Goal: Transaction & Acquisition: Purchase product/service

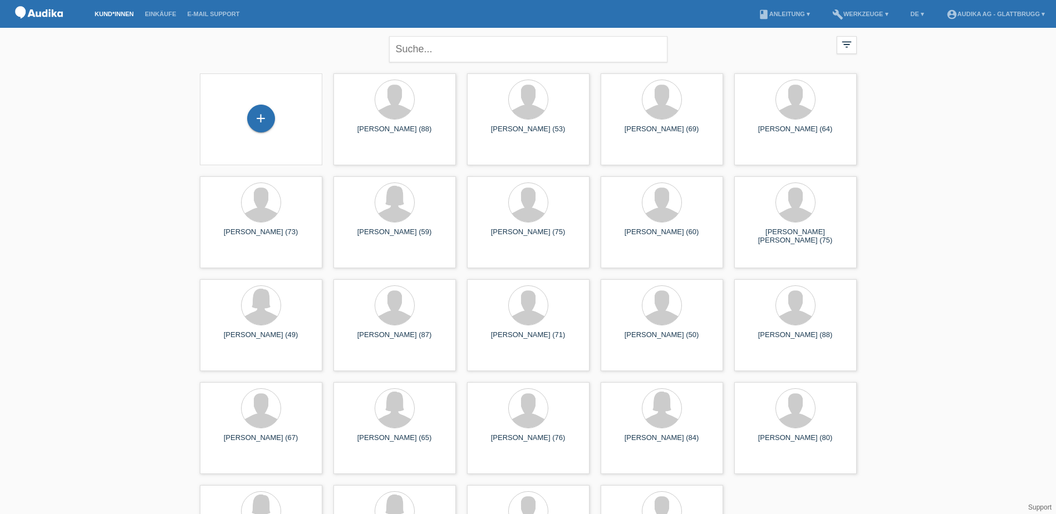
scroll to position [56, 0]
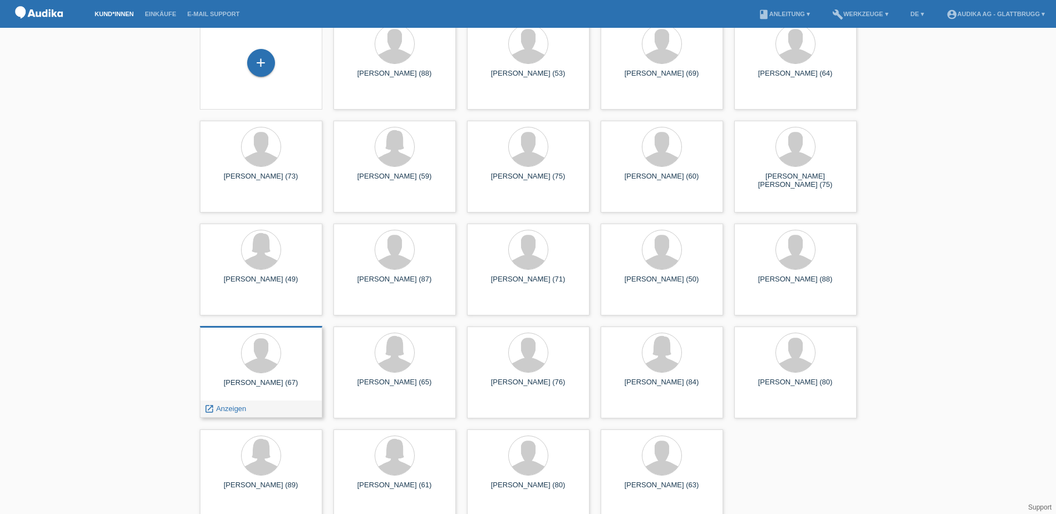
click at [278, 378] on div "[PERSON_NAME] (67) launch Anzeigen" at bounding box center [261, 372] width 122 height 92
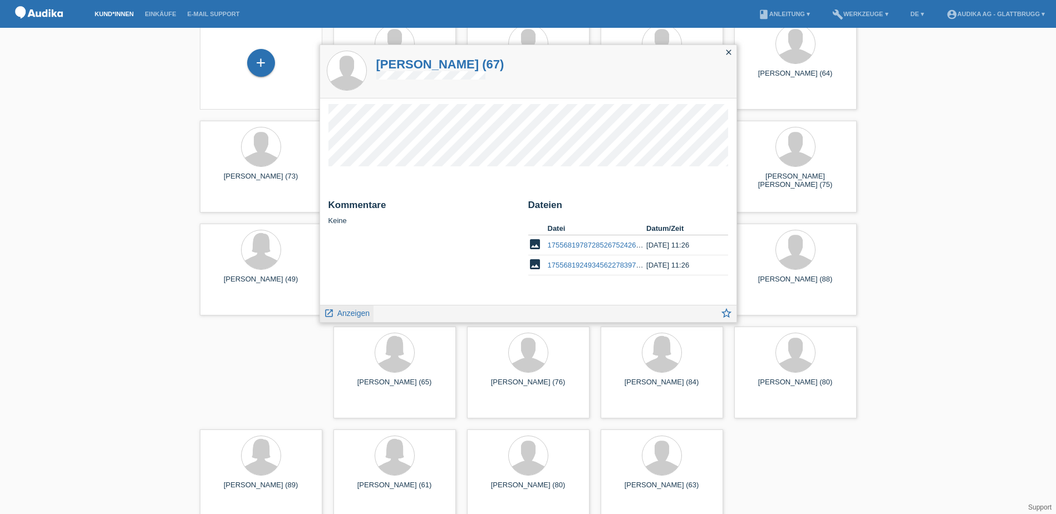
click at [353, 309] on span "Anzeigen" at bounding box center [353, 313] width 32 height 9
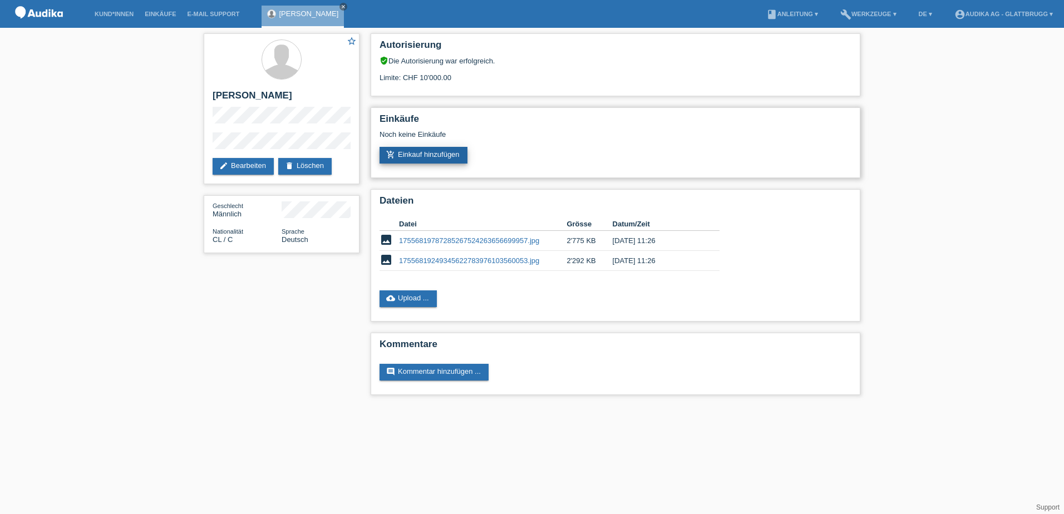
click at [439, 156] on link "add_shopping_cart Einkauf hinzufügen" at bounding box center [424, 155] width 88 height 17
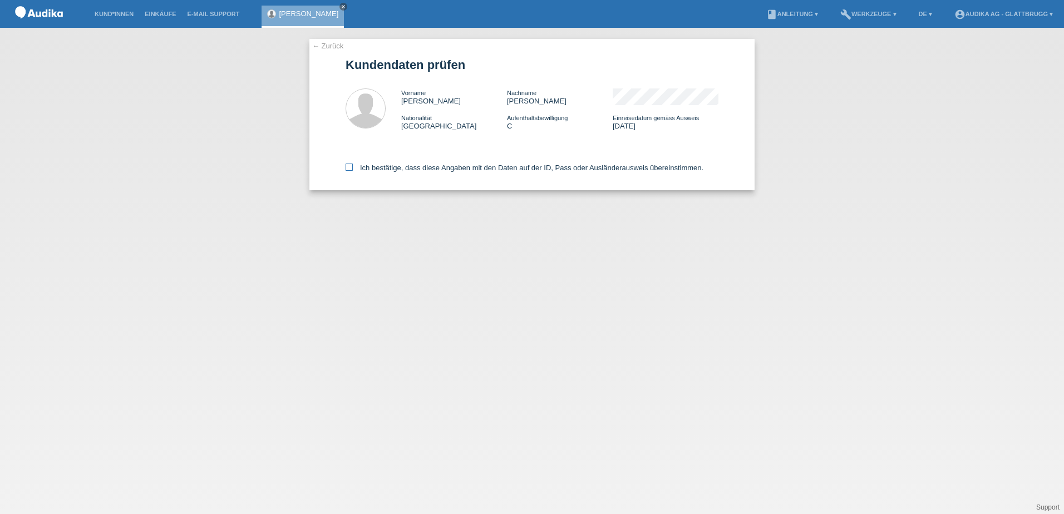
click at [348, 168] on icon at bounding box center [349, 167] width 7 height 7
click at [348, 168] on input "Ich bestätige, dass diese Angaben mit den Daten auf der ID, Pass oder Ausländer…" at bounding box center [349, 167] width 7 height 7
checkbox input "true"
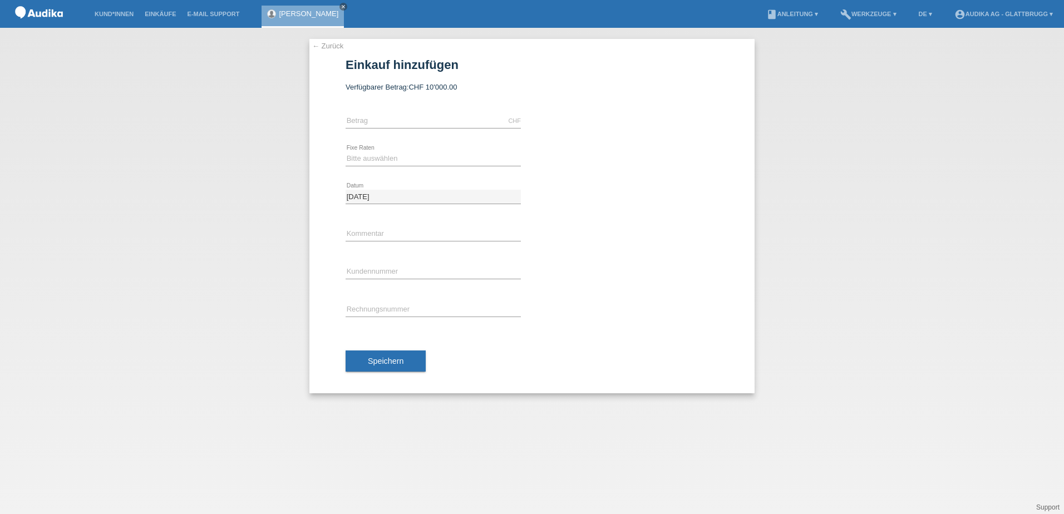
click at [379, 114] on div "CHF error Betrag" at bounding box center [433, 121] width 175 height 38
click at [378, 122] on input "text" at bounding box center [433, 121] width 175 height 14
click at [974, 159] on div "← Zurück Einkauf hinzufügen Verfügbarer Betrag: CHF 10'000.00" at bounding box center [532, 271] width 1064 height 487
click at [375, 125] on input "text" at bounding box center [433, 121] width 175 height 14
type input "5418.00"
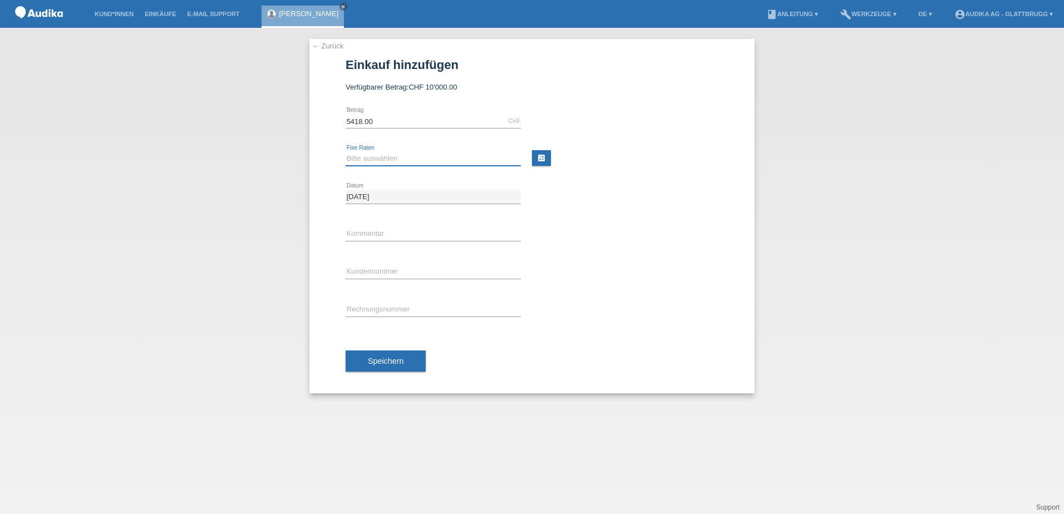
click at [378, 158] on select "Bitte auswählen 12 Raten 24 Raten" at bounding box center [433, 158] width 175 height 13
select select "178"
click at [346, 152] on select "Bitte auswählen 12 Raten 24 Raten" at bounding box center [433, 158] width 175 height 13
click at [404, 275] on input "C" at bounding box center [433, 273] width 175 height 14
paste input "11838212"
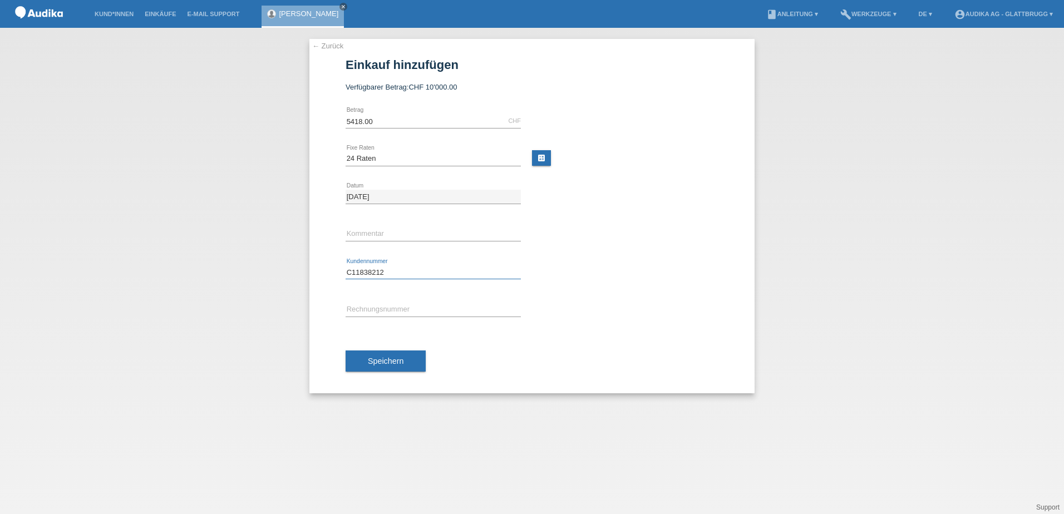
type input "C11838212"
type input "SOI"
click at [377, 312] on input "SOI" at bounding box center [433, 310] width 175 height 14
click at [73, 195] on div "← Zurück Einkauf hinzufügen Verfügbarer Betrag: CHF 10'000.00 5418.00 error Bet…" at bounding box center [532, 271] width 1064 height 487
drag, startPoint x: 115, startPoint y: 194, endPoint x: 153, endPoint y: 205, distance: 39.5
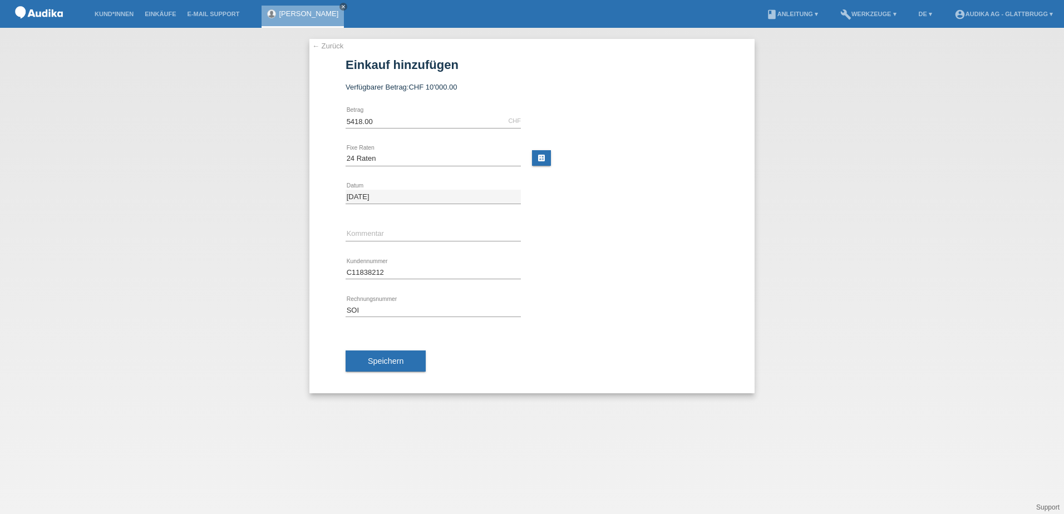
click at [122, 193] on div "← Zurück Einkauf hinzufügen Verfügbarer Betrag: CHF 10'000.00 5418.00 error Bet…" at bounding box center [532, 271] width 1064 height 487
click at [402, 367] on button "Speichern" at bounding box center [386, 361] width 80 height 21
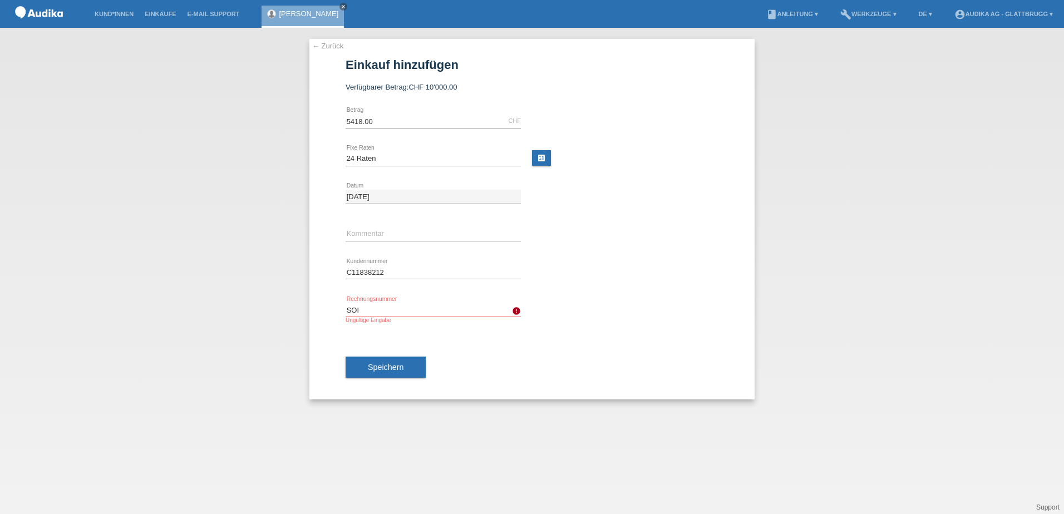
click at [326, 47] on link "← Zurück" at bounding box center [327, 46] width 31 height 8
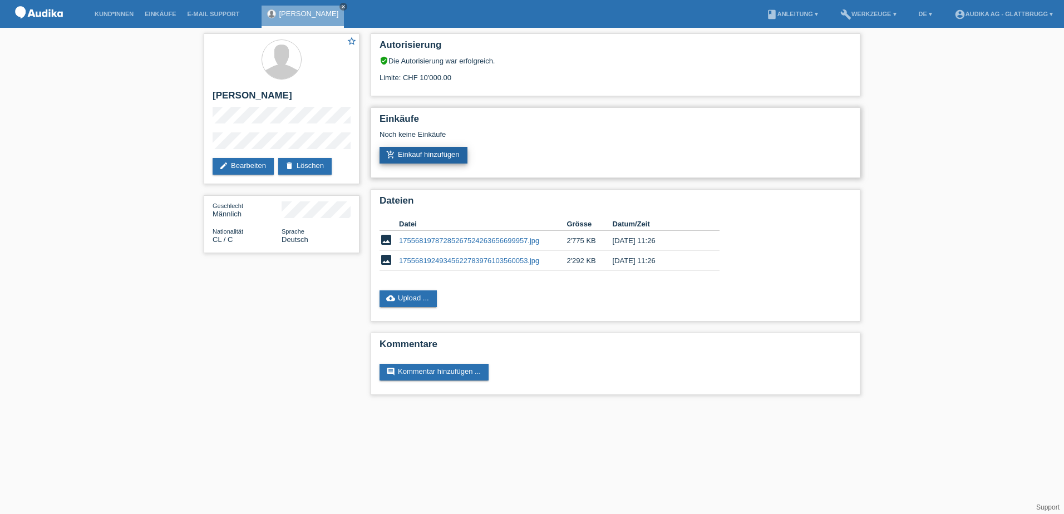
click at [416, 158] on link "add_shopping_cart Einkauf hinzufügen" at bounding box center [424, 155] width 88 height 17
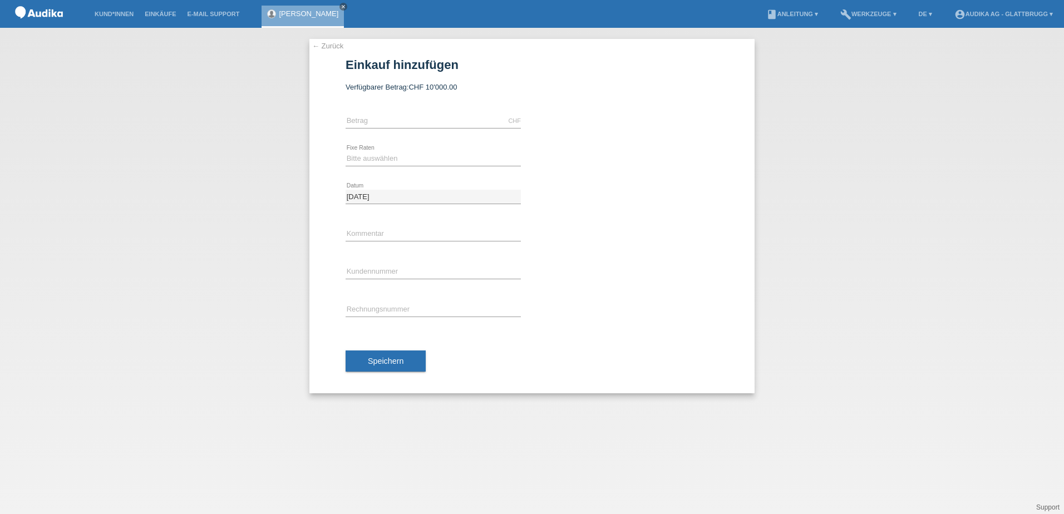
click at [395, 112] on div "CHF error Betrag" at bounding box center [433, 121] width 175 height 38
click at [394, 119] on input "text" at bounding box center [433, 121] width 175 height 14
type input "5418.00"
click at [380, 153] on select "Bitte auswählen 12 Raten 24 Raten" at bounding box center [433, 158] width 175 height 13
select select "178"
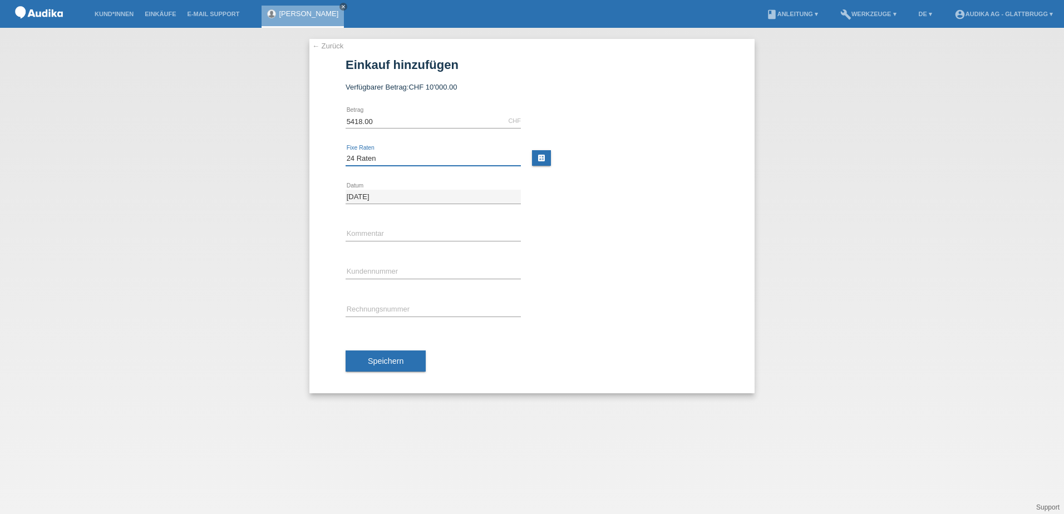
click at [346, 152] on select "Bitte auswählen 12 Raten 24 Raten" at bounding box center [433, 158] width 175 height 13
click at [386, 361] on span "Speichern" at bounding box center [386, 361] width 36 height 9
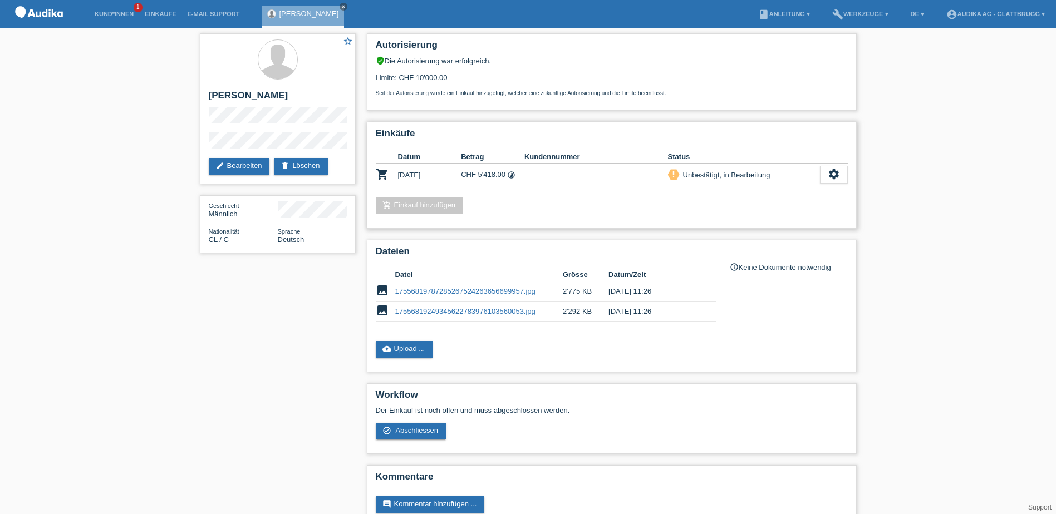
click at [836, 186] on td "settings fullscreen Anzeigen description AGB herunterladen get_app check_circle…" at bounding box center [834, 175] width 28 height 23
click at [837, 182] on div "settings" at bounding box center [834, 175] width 28 height 18
click at [758, 224] on span "Abschliessen" at bounding box center [745, 225] width 46 height 13
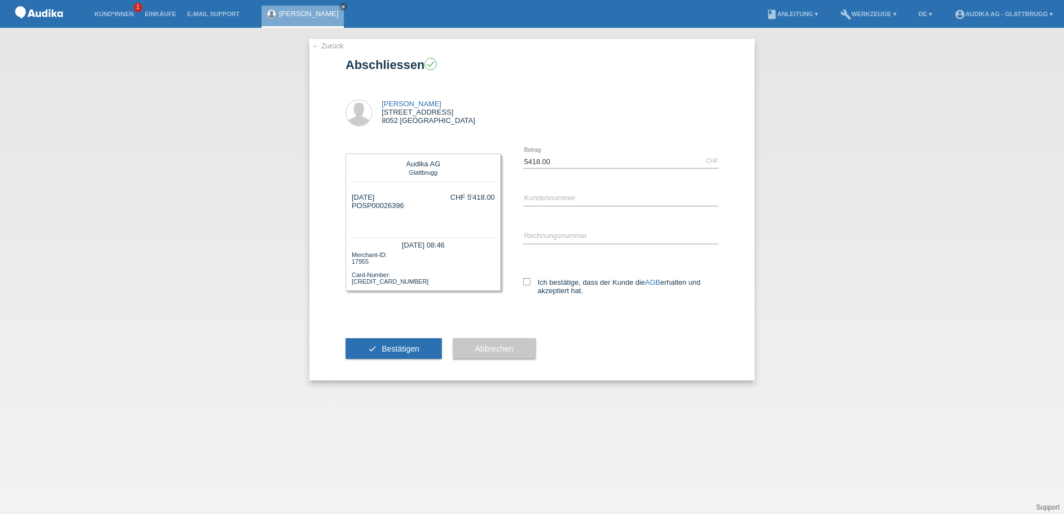
drag, startPoint x: 362, startPoint y: 206, endPoint x: 407, endPoint y: 206, distance: 45.1
click at [407, 206] on div "[DATE] POSP00026396 CHF 5'418.00" at bounding box center [423, 209] width 143 height 33
drag, startPoint x: 407, startPoint y: 206, endPoint x: 400, endPoint y: 207, distance: 7.3
copy div "SP00026396"
click at [565, 198] on input "C" at bounding box center [620, 199] width 195 height 14
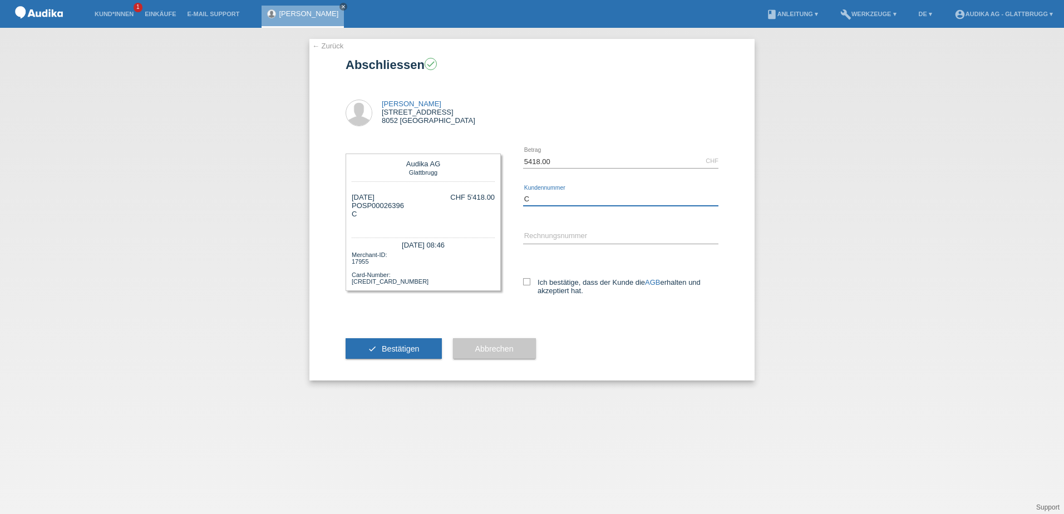
paste input "11838212"
type input "C11838212"
click at [540, 234] on input "SOI" at bounding box center [620, 237] width 195 height 14
click at [718, 440] on div "← Zurück Abschliessen check Gaston Munoz Birschstrasse 658 8052 Zürich SOI" at bounding box center [532, 271] width 1064 height 487
click at [561, 234] on input "SOI" at bounding box center [620, 237] width 195 height 14
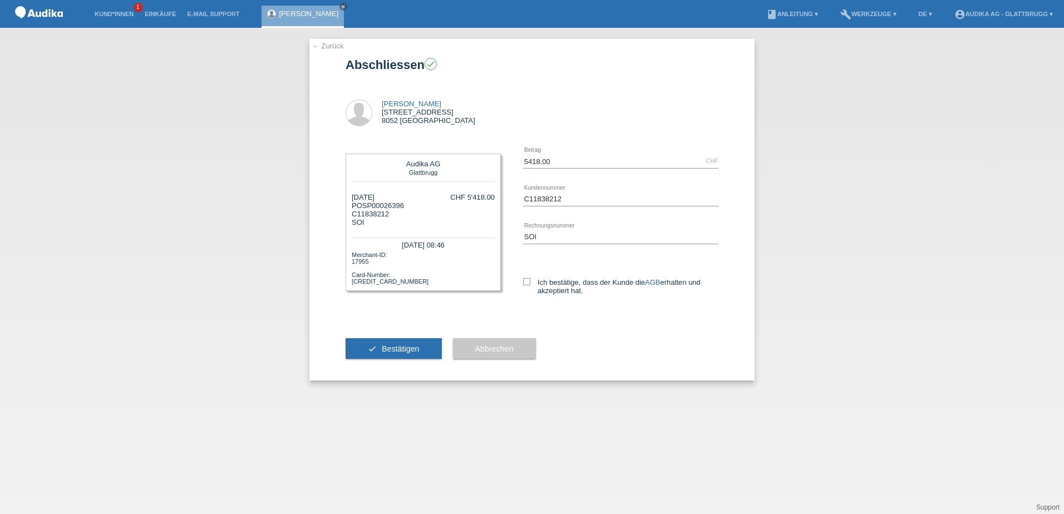
click at [666, 217] on div "C11838212 error Kundennummer" at bounding box center [620, 199] width 195 height 38
paste input "000346987"
type input "SOI000346987"
drag, startPoint x: 400, startPoint y: 343, endPoint x: 494, endPoint y: 323, distance: 96.8
click at [405, 343] on button "check Bestätigen" at bounding box center [394, 348] width 96 height 21
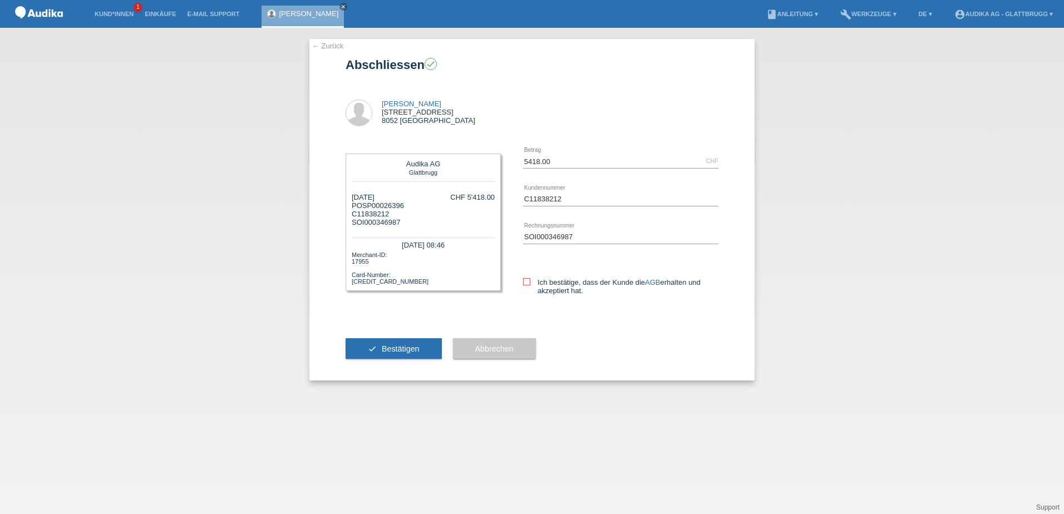
click at [533, 282] on label "Ich bestätige, dass der Kunde die AGB erhalten und akzeptiert hat." at bounding box center [620, 286] width 195 height 17
click at [530, 282] on input "Ich bestätige, dass der Kunde die AGB erhalten und akzeptiert hat." at bounding box center [526, 281] width 7 height 7
checkbox input "true"
click at [407, 346] on span "Bestätigen" at bounding box center [401, 349] width 38 height 9
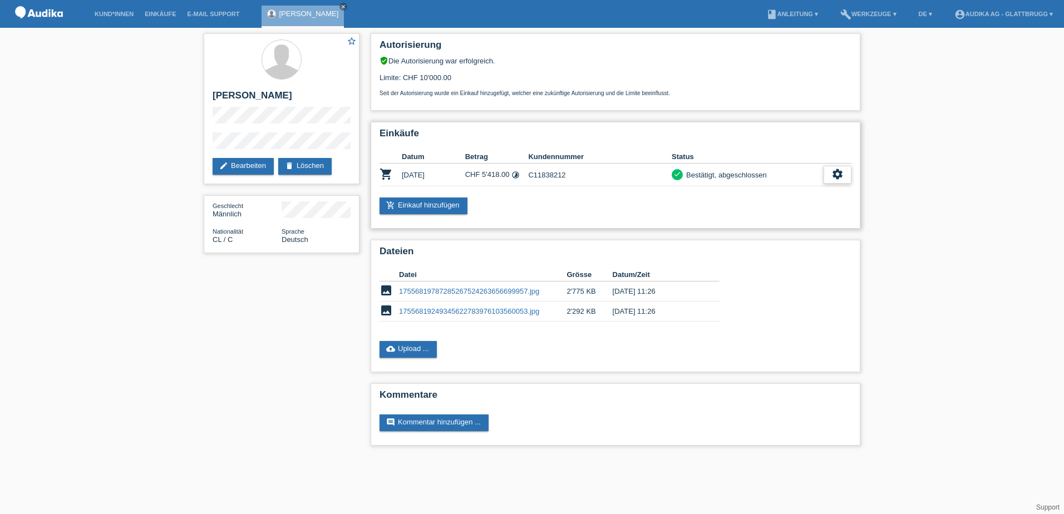
click at [846, 176] on div "settings" at bounding box center [838, 175] width 28 height 18
click at [761, 212] on span "AGB herunterladen" at bounding box center [751, 208] width 65 height 13
click at [748, 191] on span "Anzeigen" at bounding box center [735, 191] width 33 height 13
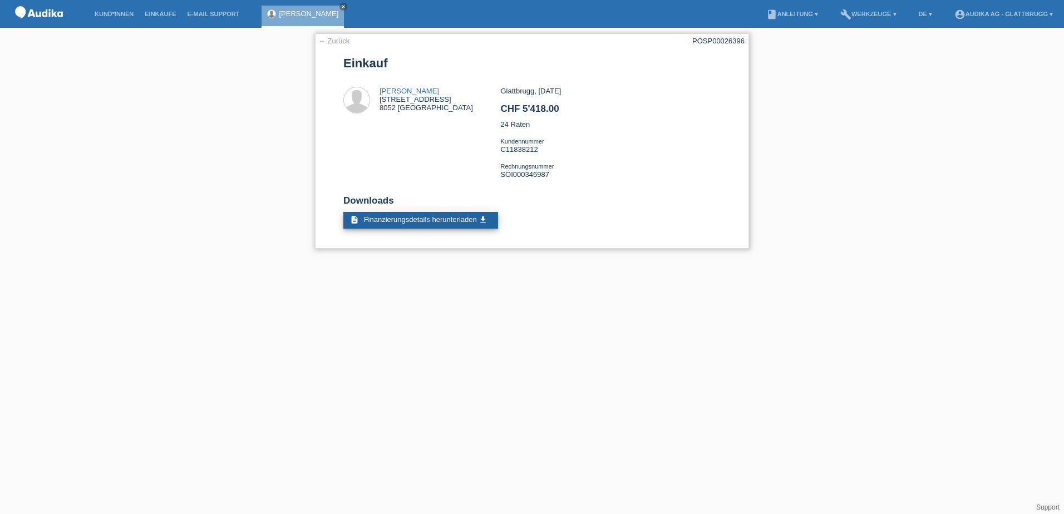
click at [468, 219] on span "Finanzierungsdetails herunterladen" at bounding box center [420, 219] width 113 height 8
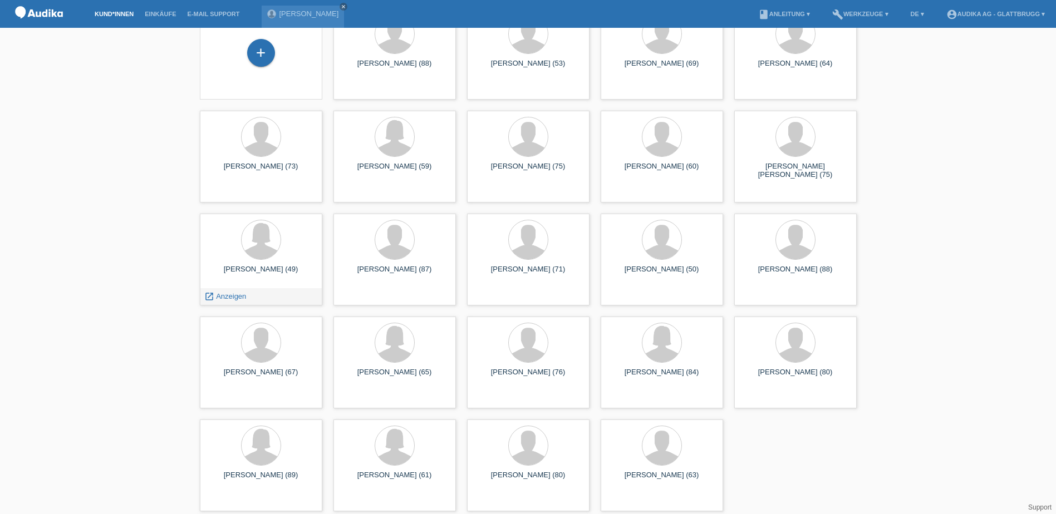
scroll to position [68, 0]
click at [280, 366] on div "Gaston Munoz (67)" at bounding box center [261, 375] width 105 height 18
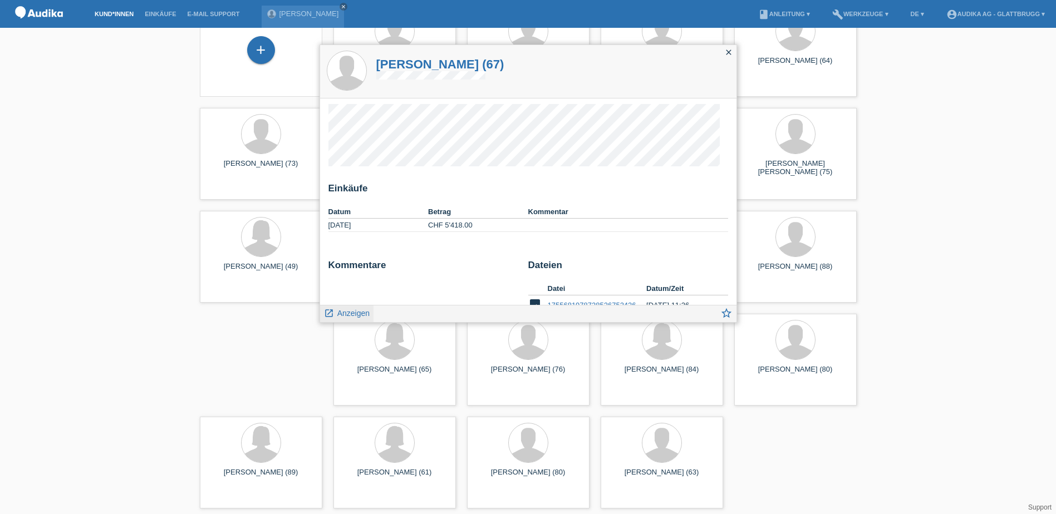
click at [343, 313] on span "Anzeigen" at bounding box center [353, 313] width 32 height 9
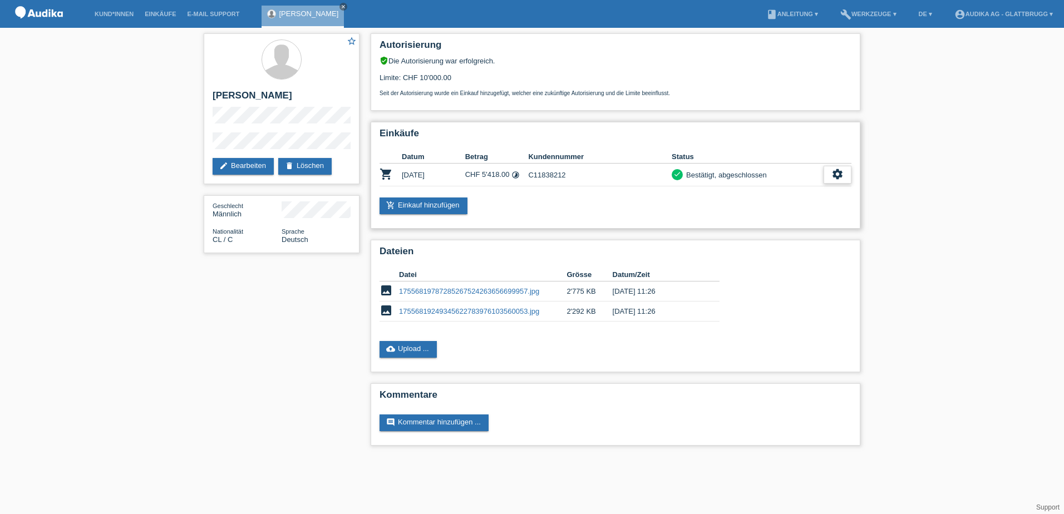
click at [837, 175] on icon "settings" at bounding box center [838, 174] width 12 height 12
click at [800, 238] on span "Stornierung hinzufügen..." at bounding box center [761, 241] width 84 height 13
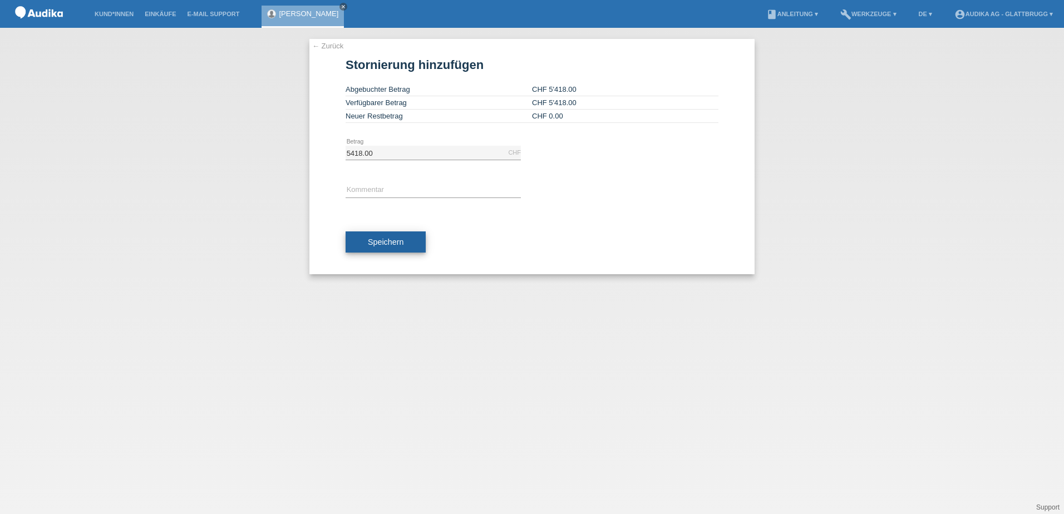
click at [374, 248] on button "Speichern" at bounding box center [386, 242] width 80 height 21
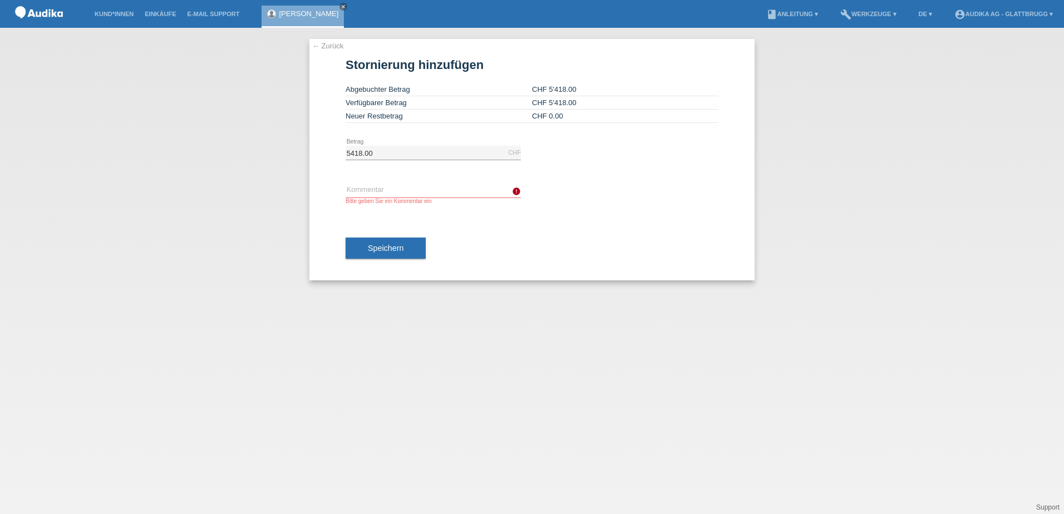
drag, startPoint x: 320, startPoint y: 44, endPoint x: 325, endPoint y: 51, distance: 8.0
click at [320, 44] on link "← Zurück" at bounding box center [327, 46] width 31 height 8
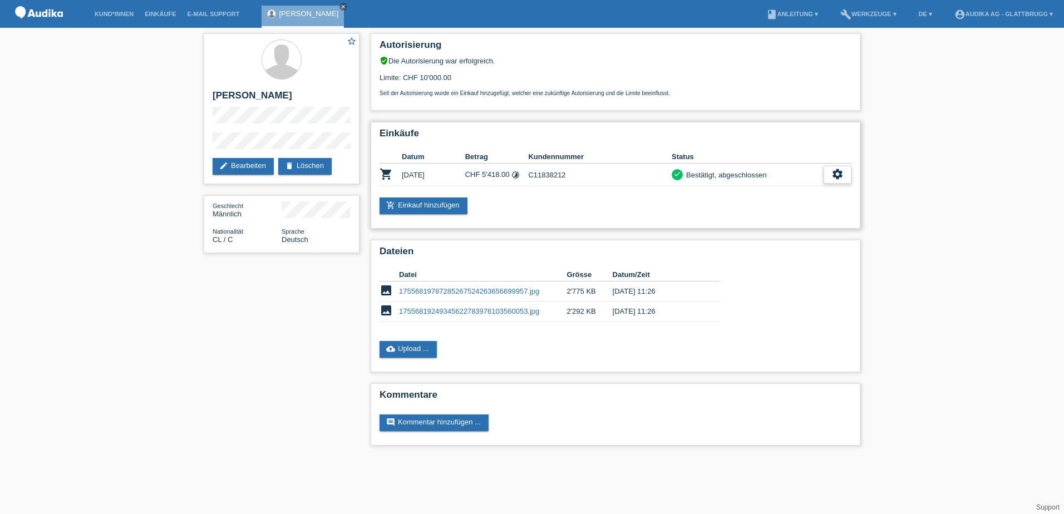
click at [827, 172] on div "settings" at bounding box center [838, 175] width 28 height 18
click at [755, 248] on span "Stornierung hinzufügen..." at bounding box center [761, 241] width 84 height 13
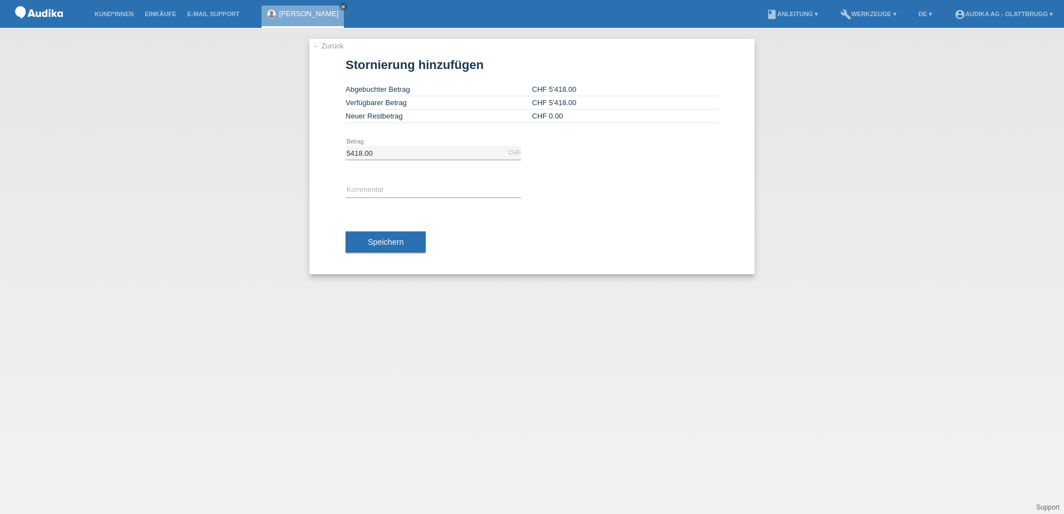
click at [404, 183] on div "error Kommentar" at bounding box center [433, 191] width 175 height 38
click at [415, 178] on div "error Kommentar" at bounding box center [433, 191] width 175 height 38
click at [405, 186] on input "text" at bounding box center [433, 191] width 175 height 14
type input "Die Rechnung ist Falsch"
click at [392, 245] on span "Speichern" at bounding box center [386, 242] width 36 height 9
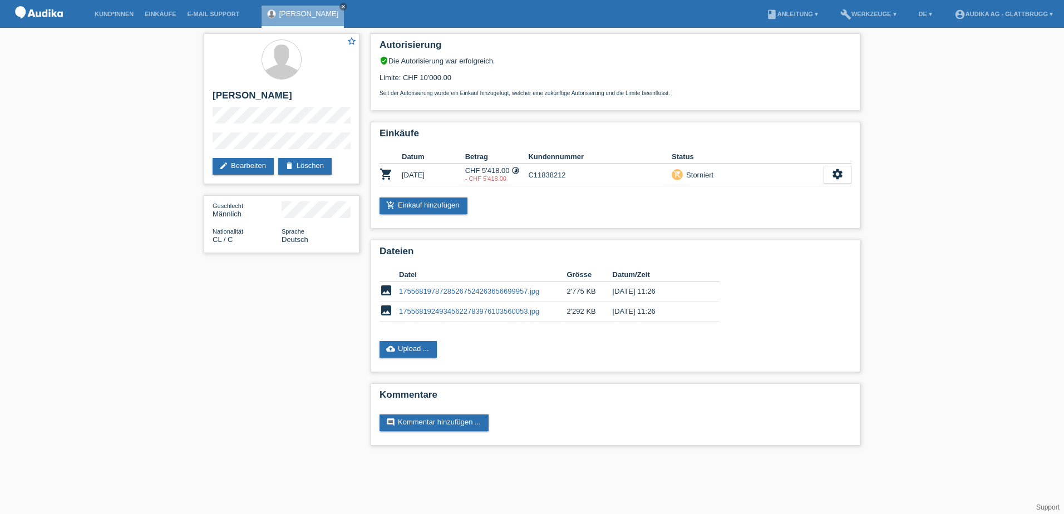
click at [952, 379] on div "star_border Gaston Munoz edit Bearbeiten delete Löschen Geschlecht Männlich Nat…" at bounding box center [532, 242] width 1064 height 429
click at [200, 206] on div "star_border Gaston Munoz edit Bearbeiten delete Löschen Geschlecht Männlich Nat…" at bounding box center [281, 146] width 167 height 237
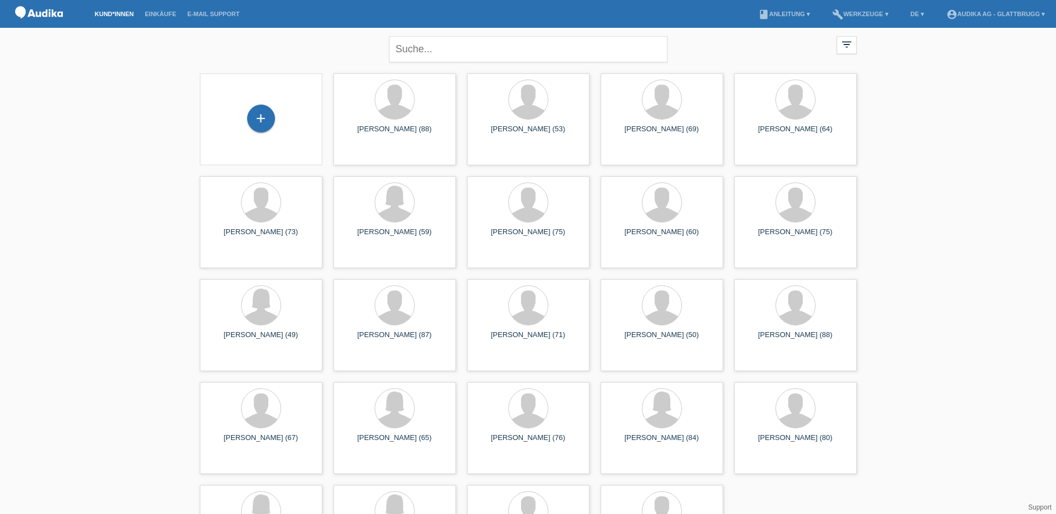
click at [925, 139] on div "close filter_list view_module Alle Kund*innen anzeigen star Markierte [PERSON_N…" at bounding box center [528, 305] width 1056 height 555
click at [621, 245] on div "[PERSON_NAME] (60)" at bounding box center [662, 237] width 105 height 18
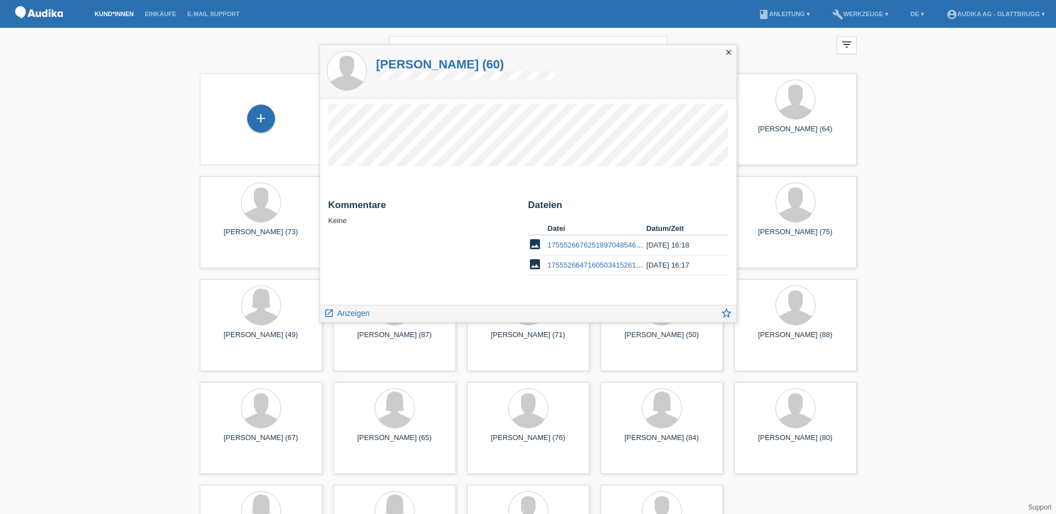
drag, startPoint x: 163, startPoint y: 263, endPoint x: 490, endPoint y: 207, distance: 332.7
click at [167, 261] on div "close filter_list view_module Alle Kund*innen anzeigen star Markierte [PERSON_N…" at bounding box center [528, 305] width 1056 height 555
click at [351, 311] on span "Anzeigen" at bounding box center [353, 313] width 32 height 9
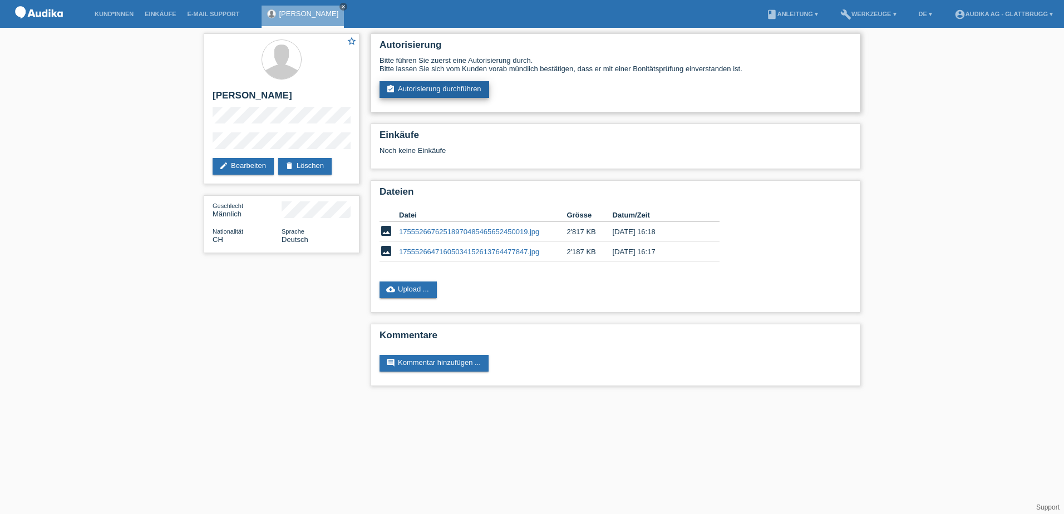
click at [429, 95] on link "assignment_turned_in Autorisierung durchführen" at bounding box center [435, 89] width 110 height 17
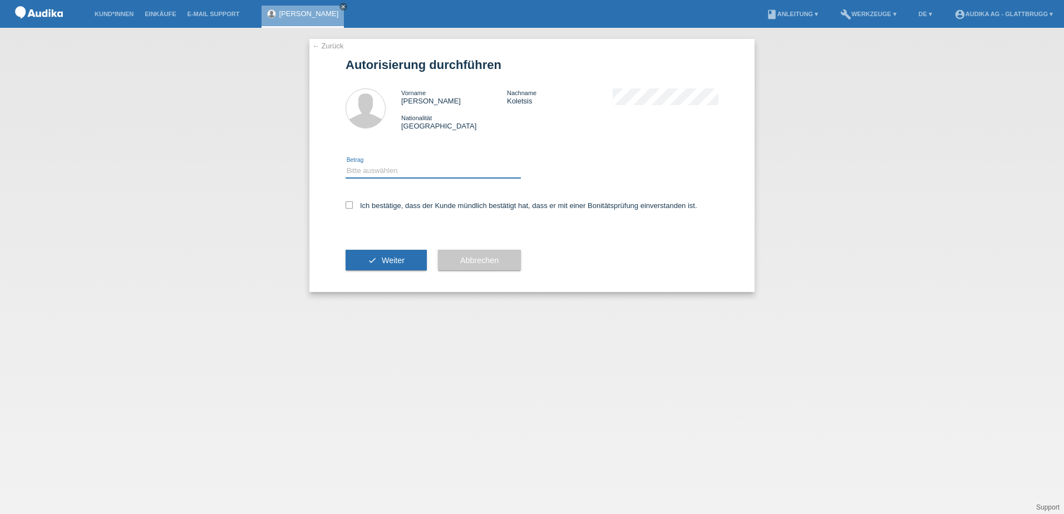
click at [372, 167] on select "Bitte auswählen CHF 1.00 - CHF 499.00 CHF 500.00 - CHF 1'999.00 CHF 2'000.00 - …" at bounding box center [433, 170] width 175 height 13
select select "3"
click at [346, 164] on select "Bitte auswählen CHF 1.00 - CHF 499.00 CHF 500.00 - CHF 1'999.00 CHF 2'000.00 - …" at bounding box center [433, 170] width 175 height 13
click at [352, 204] on icon at bounding box center [349, 205] width 7 height 7
click at [352, 204] on input "Ich bestätige, dass der Kunde mündlich bestätigt hat, dass er mit einer Bonität…" at bounding box center [349, 205] width 7 height 7
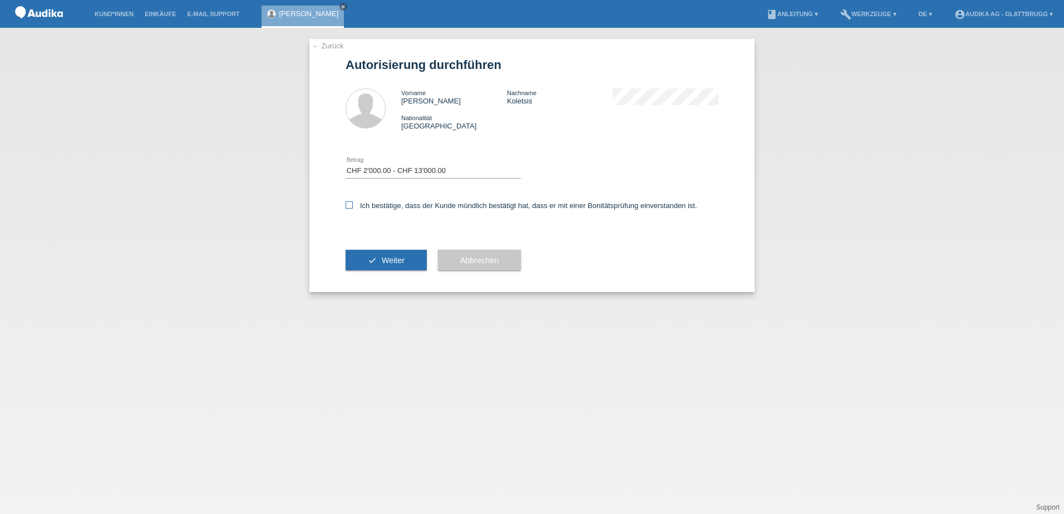
checkbox input "true"
click at [396, 261] on span "Weiter" at bounding box center [393, 260] width 23 height 9
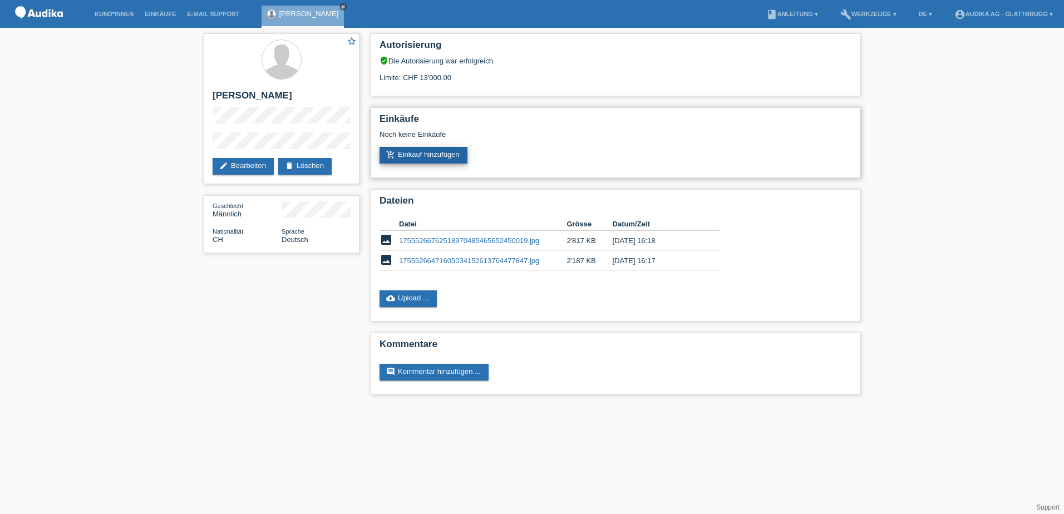
click at [416, 155] on link "add_shopping_cart Einkauf hinzufügen" at bounding box center [424, 155] width 88 height 17
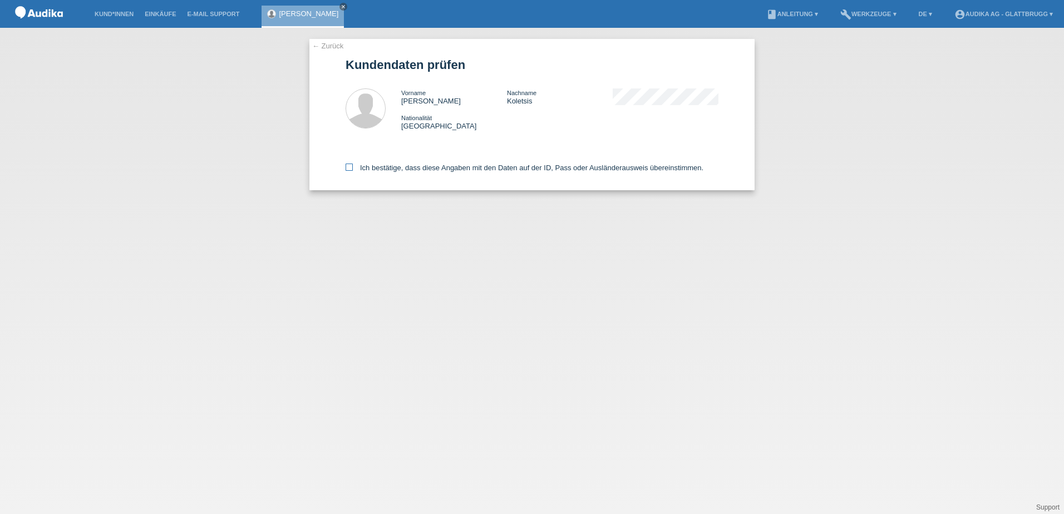
click at [350, 164] on icon at bounding box center [349, 167] width 7 height 7
click at [350, 164] on input "Ich bestätige, dass diese Angaben mit den Daten auf der ID, Pass oder Ausländer…" at bounding box center [349, 167] width 7 height 7
checkbox input "true"
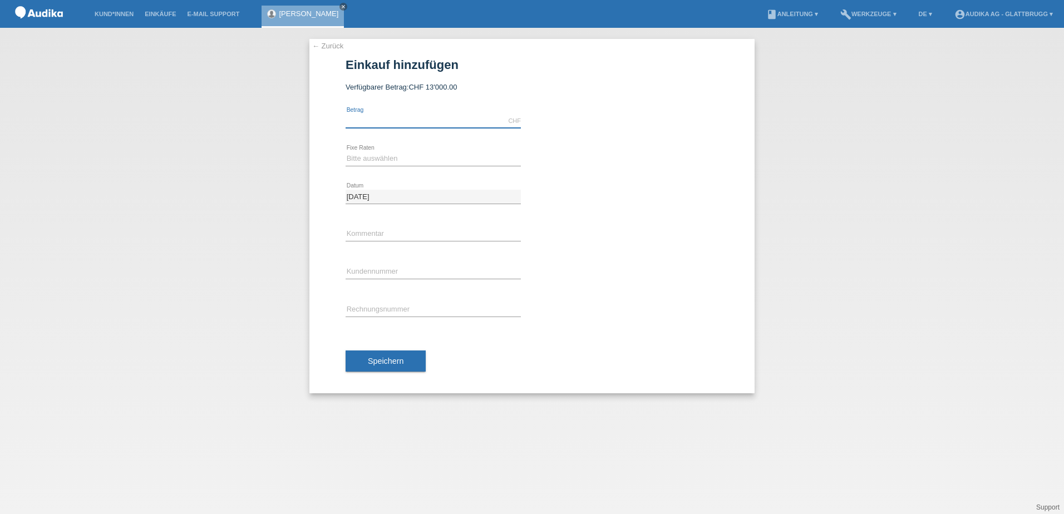
click at [388, 117] on input "text" at bounding box center [433, 121] width 175 height 14
type input "6549.00"
click at [380, 159] on select "Bitte auswählen 12 Raten 24 Raten" at bounding box center [433, 158] width 175 height 13
select select "178"
click at [346, 152] on select "Bitte auswählen 12 Raten 24 Raten" at bounding box center [433, 158] width 175 height 13
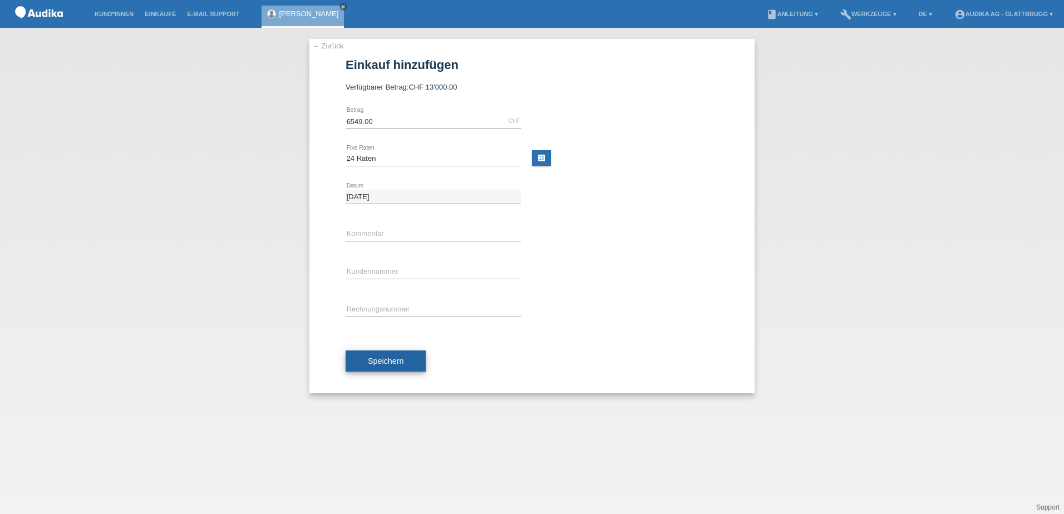
click at [383, 361] on span "Speichern" at bounding box center [386, 361] width 36 height 9
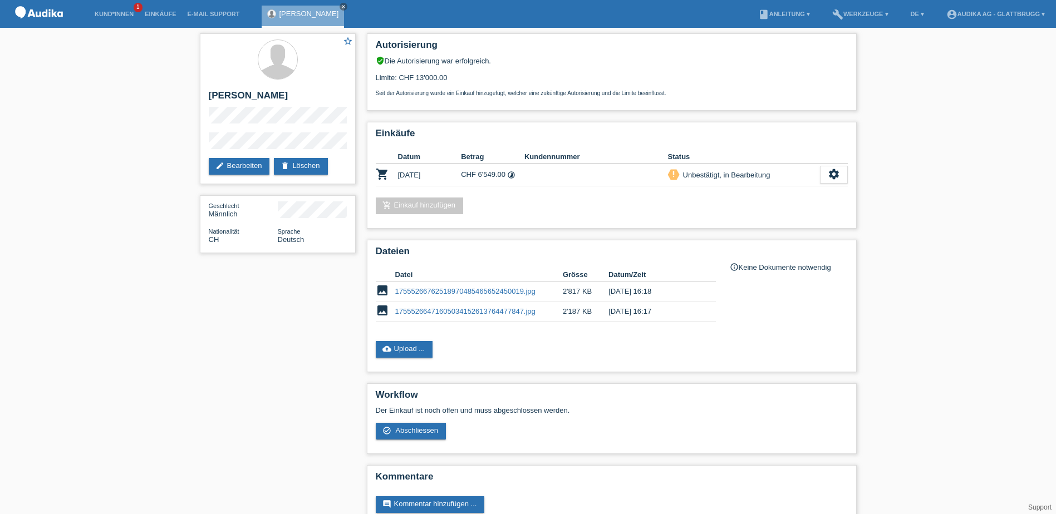
click at [177, 248] on div "star_border [PERSON_NAME] edit Bearbeiten delete Löschen Geschlecht Männlich Na…" at bounding box center [528, 283] width 1056 height 511
click at [838, 175] on icon "settings" at bounding box center [834, 174] width 12 height 12
click at [788, 228] on div "check_circle_outline Abschliessen" at bounding box center [776, 226] width 141 height 17
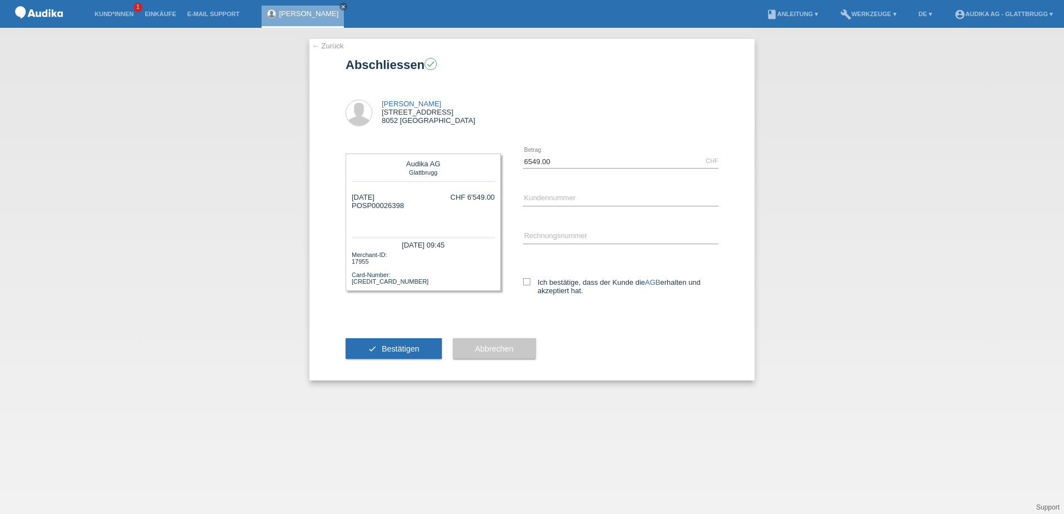
drag, startPoint x: 363, startPoint y: 208, endPoint x: 428, endPoint y: 205, distance: 65.2
click at [428, 205] on div "21.08.2025 POSP00026398 CHF 6'549.00" at bounding box center [423, 209] width 143 height 33
drag, startPoint x: 428, startPoint y: 205, endPoint x: 385, endPoint y: 207, distance: 42.9
copy div "SP00026398"
type input "C"
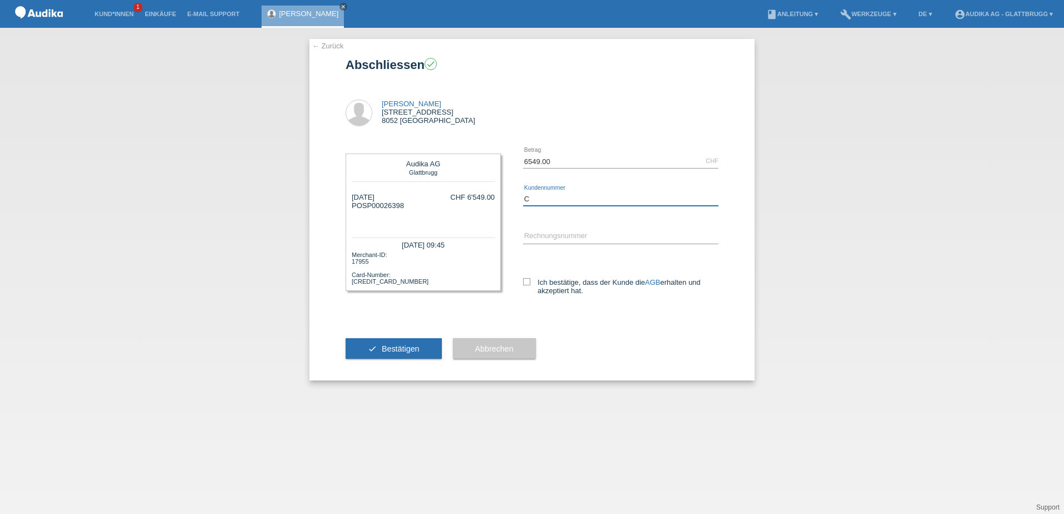
click at [537, 198] on input "C" at bounding box center [620, 199] width 195 height 14
click at [544, 242] on input "SOI" at bounding box center [620, 237] width 195 height 14
paste input "000347028"
type input "SOI000347028"
click at [531, 199] on input "C" at bounding box center [620, 199] width 195 height 14
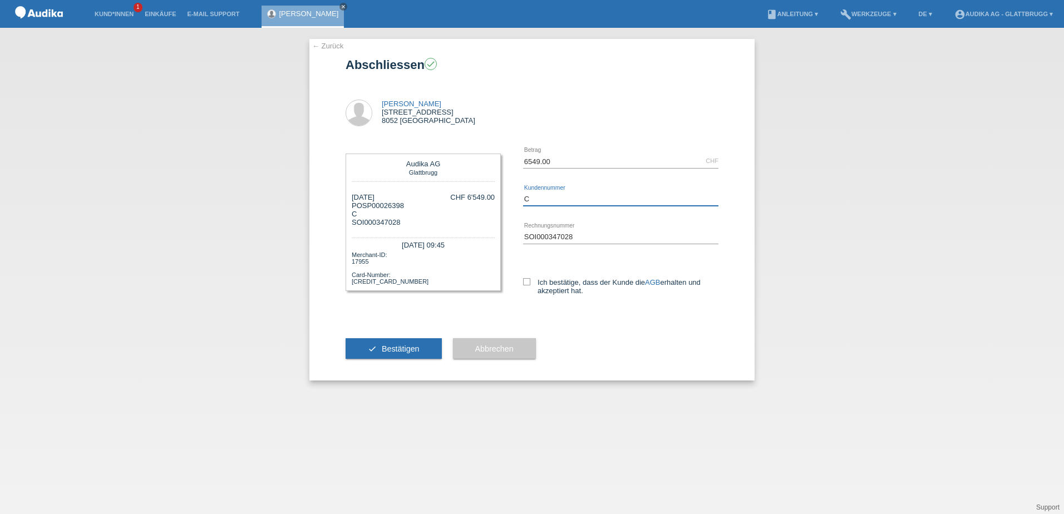
paste input "1459894"
type input "C1459894"
click at [408, 351] on span "Bestätigen" at bounding box center [401, 349] width 38 height 9
click at [527, 287] on label "Ich bestätige, dass der Kunde die AGB erhalten und akzeptiert hat." at bounding box center [620, 286] width 195 height 17
click at [527, 286] on input "Ich bestätige, dass der Kunde die AGB erhalten und akzeptiert hat." at bounding box center [526, 281] width 7 height 7
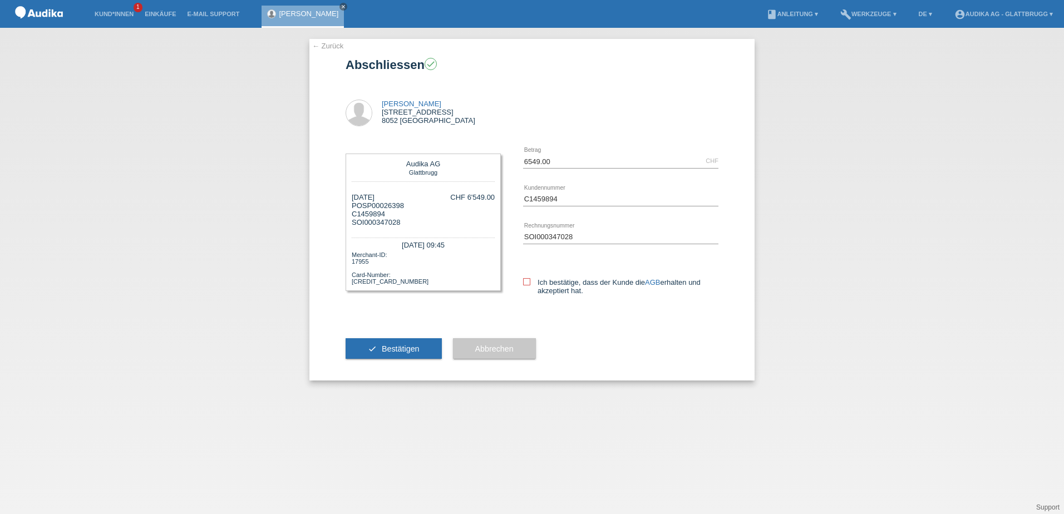
checkbox input "true"
click at [415, 356] on button "check Bestätigen" at bounding box center [394, 348] width 96 height 21
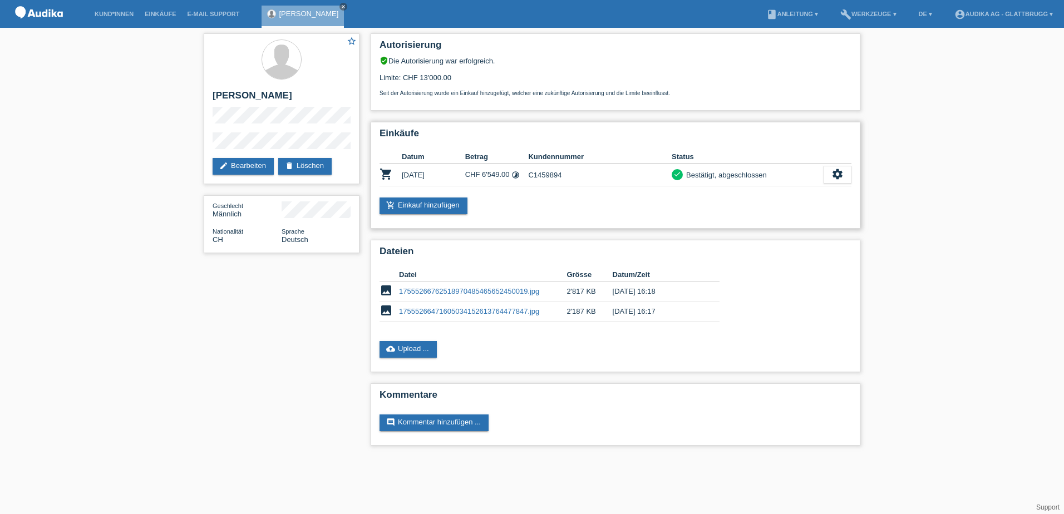
drag, startPoint x: 837, startPoint y: 172, endPoint x: 824, endPoint y: 194, distance: 26.0
click at [837, 172] on icon "settings" at bounding box center [838, 174] width 12 height 12
click at [759, 194] on div "fullscreen Anzeigen" at bounding box center [777, 192] width 148 height 17
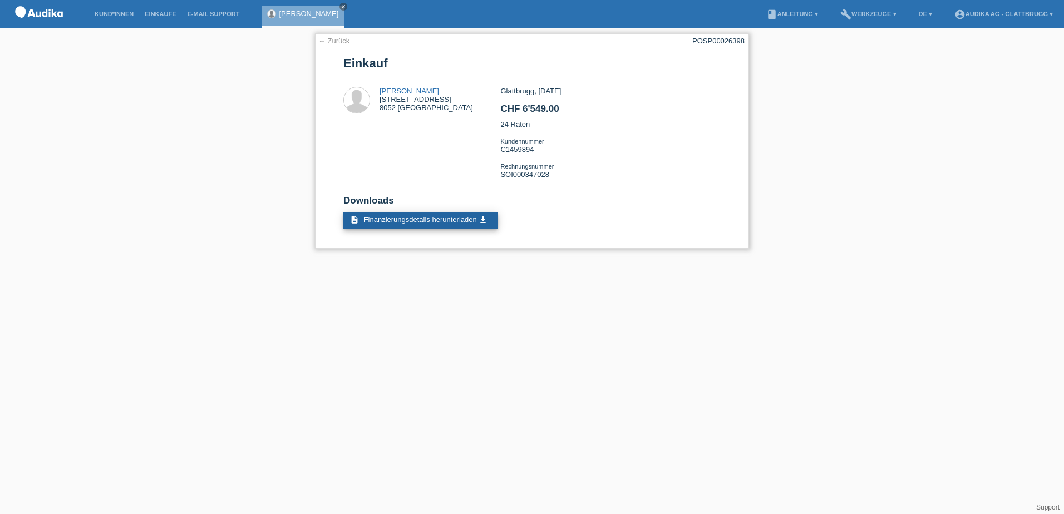
click at [459, 224] on link "description Finanzierungsdetails herunterladen get_app" at bounding box center [420, 220] width 155 height 17
